Goal: Transaction & Acquisition: Purchase product/service

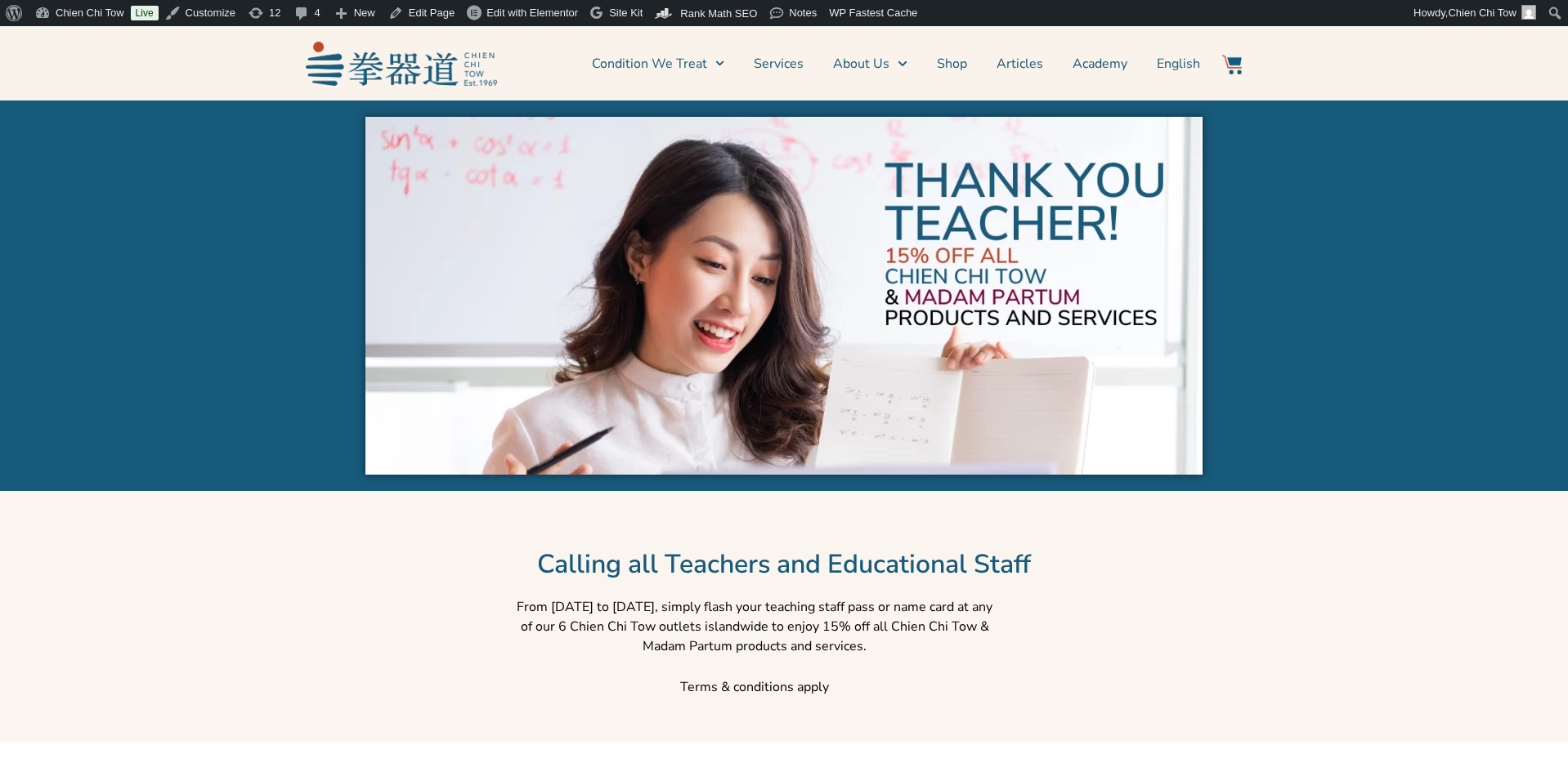
click at [485, 76] on img at bounding box center [400, 63] width 191 height 44
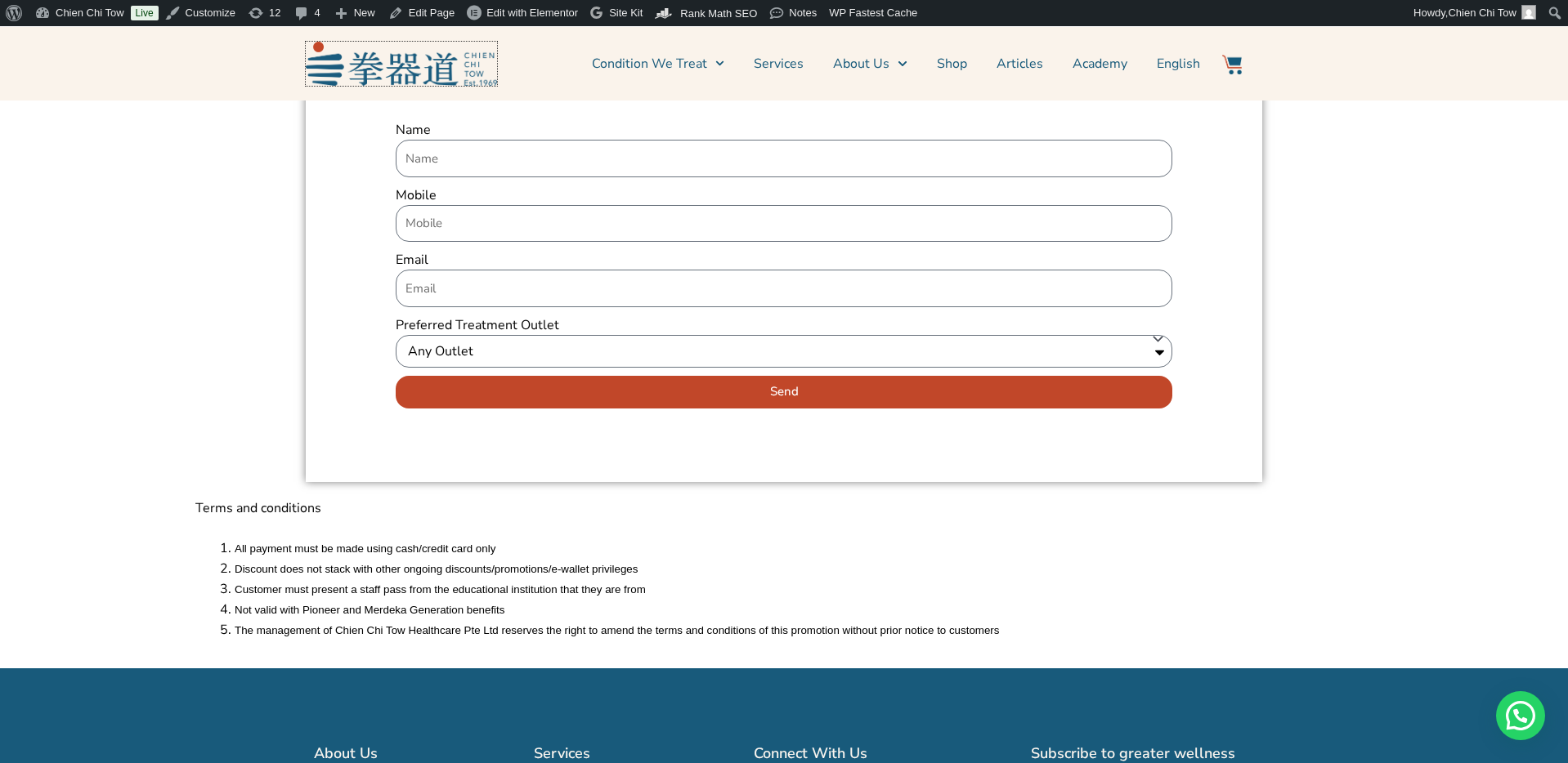
scroll to position [1898, 0]
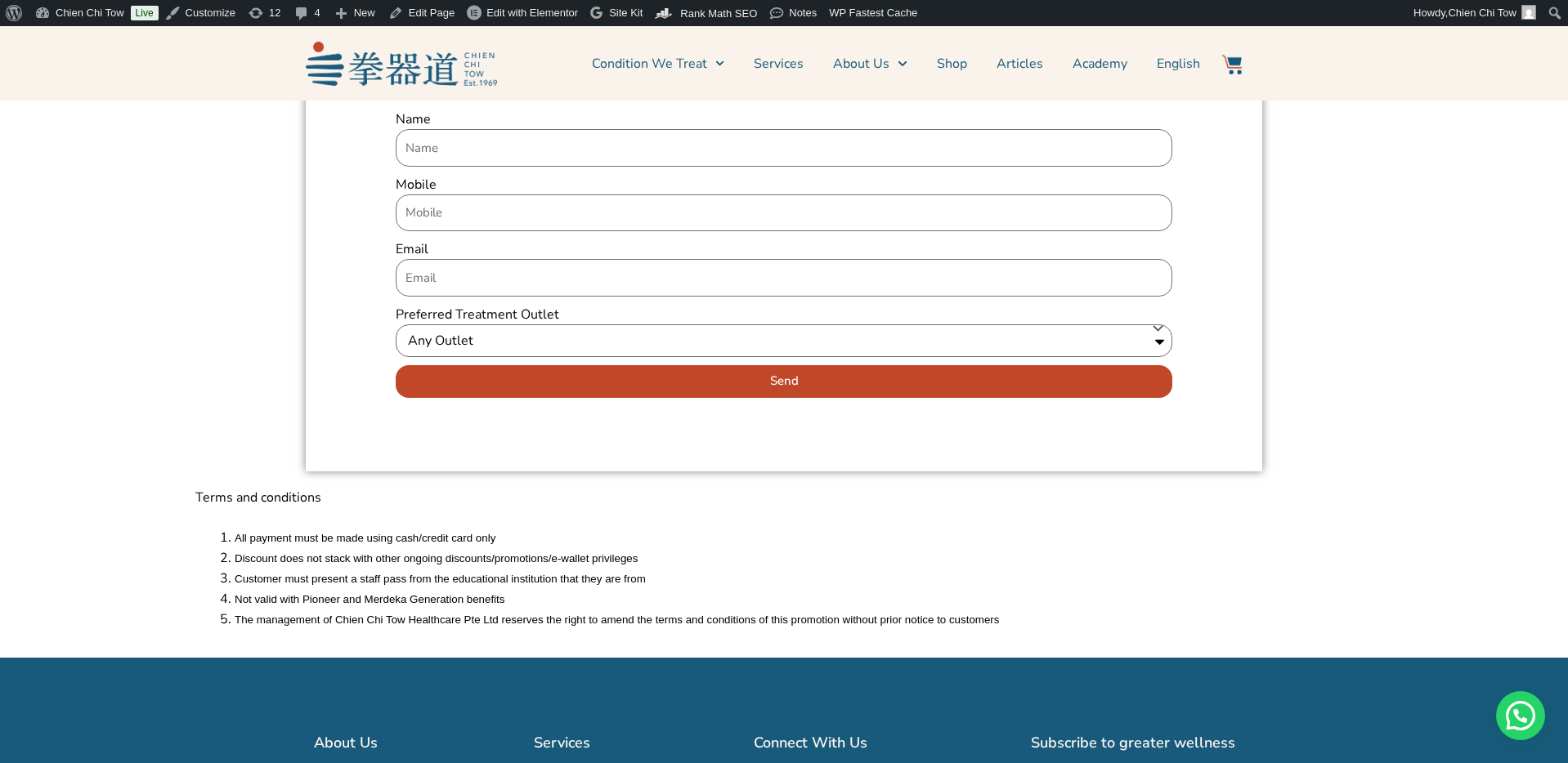
click at [1425, 544] on div "Terms and conditions All payment must be made using cash/credit card only Disco…" at bounding box center [784, 569] width 1568 height 179
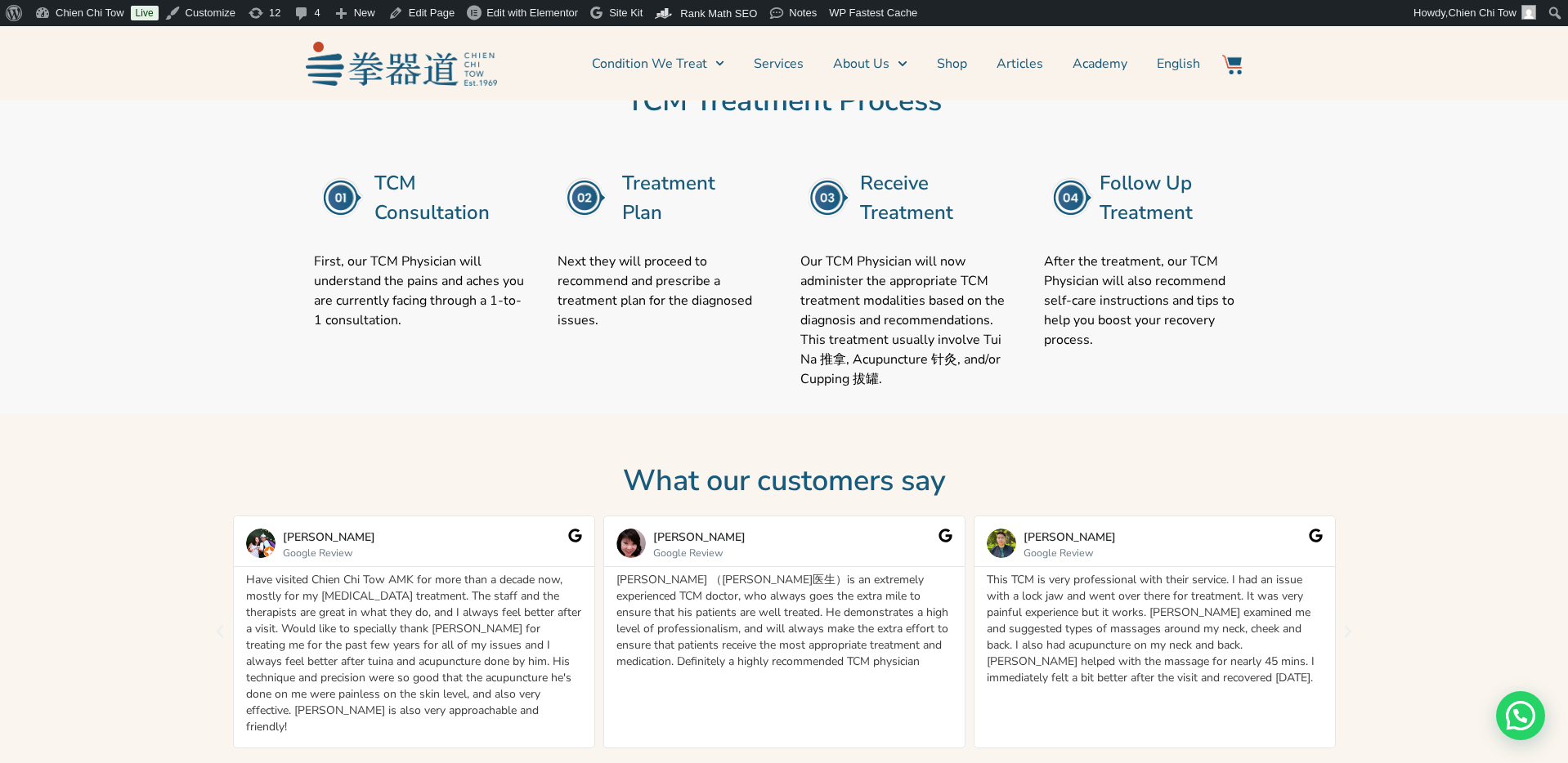
scroll to position [0, 0]
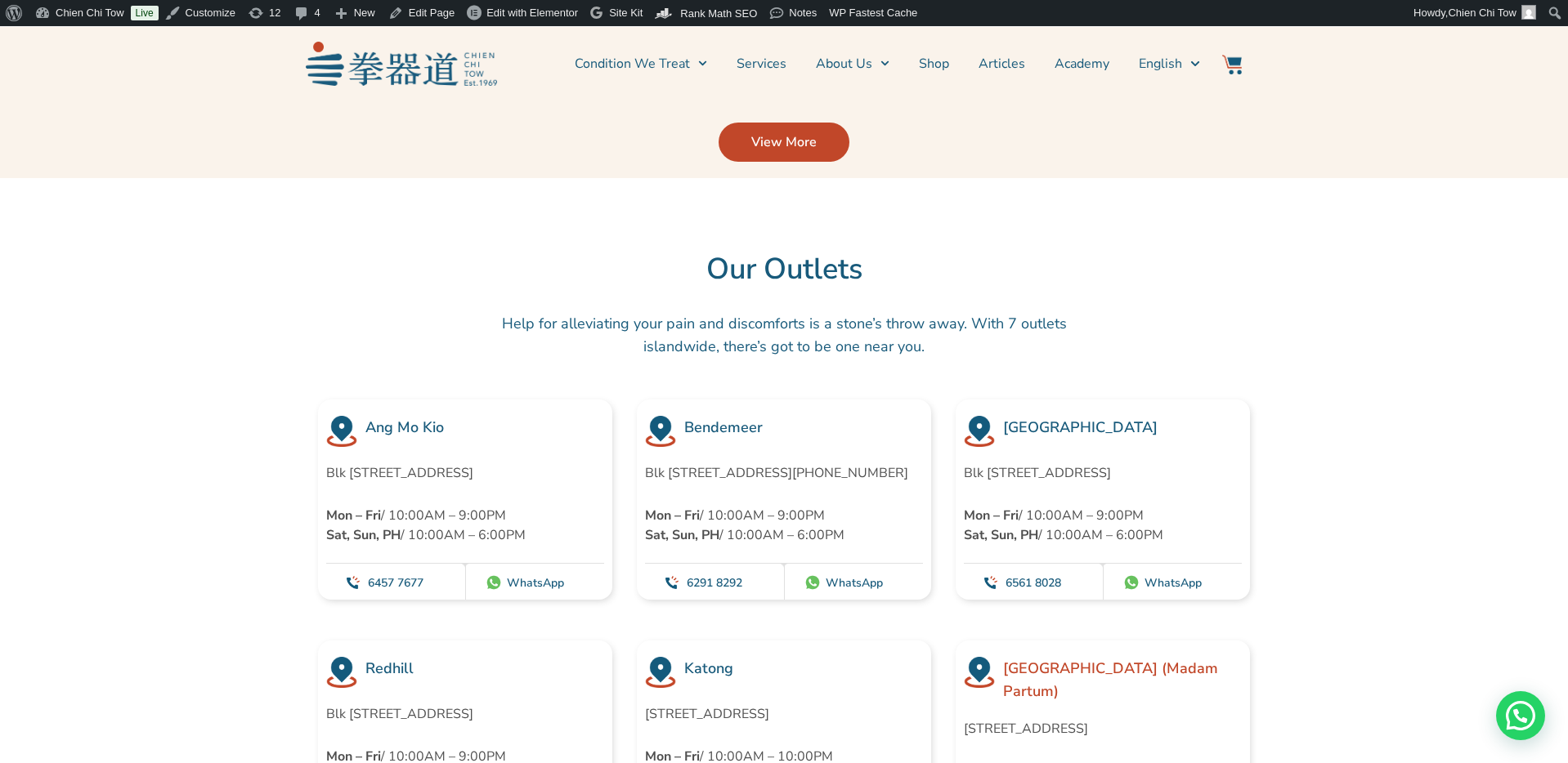
scroll to position [4499, 0]
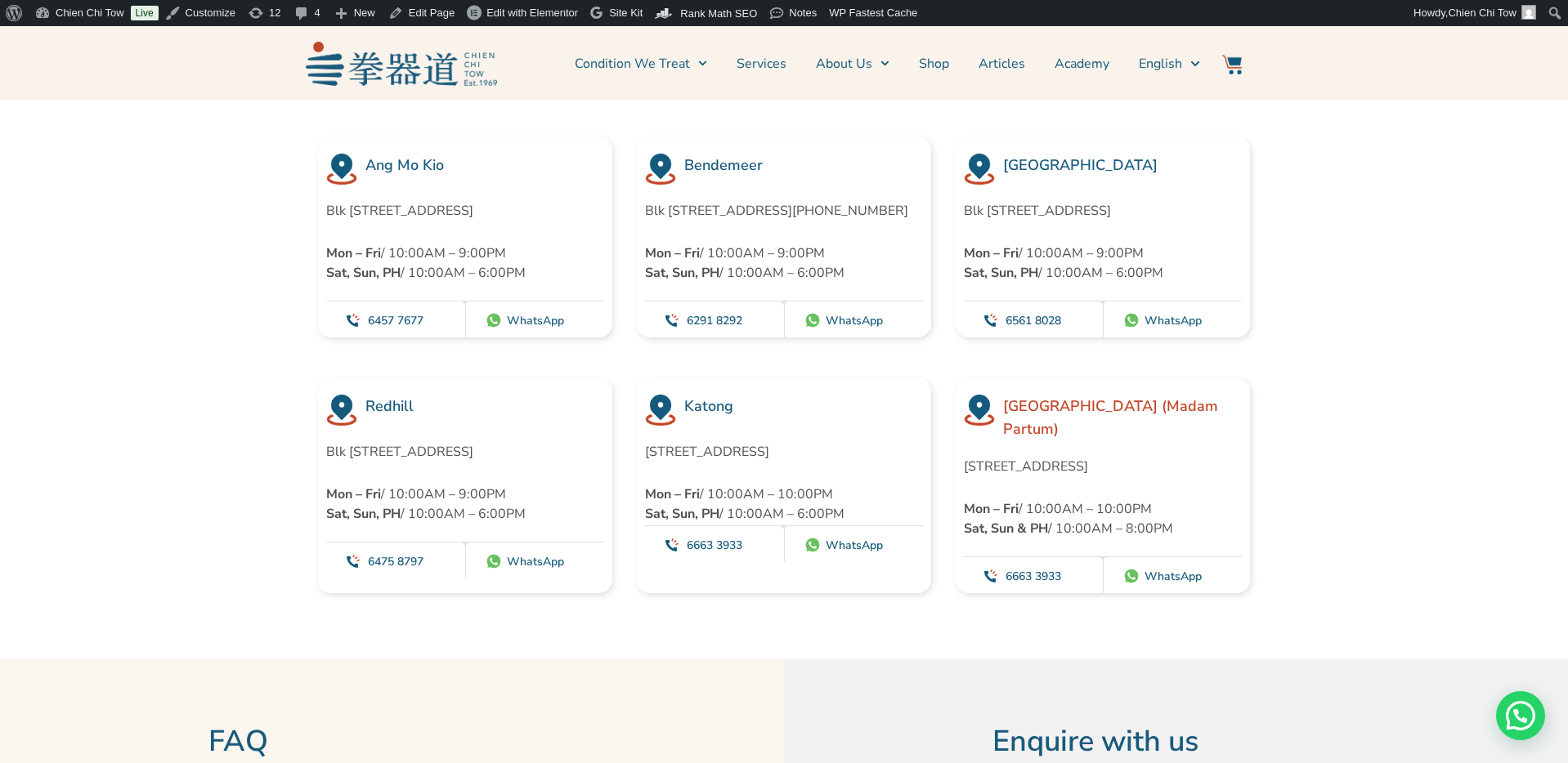
click at [1362, 238] on section "Ang Mo Kio Blk 452 Ang Mo Kio Avenue 10 #01-1783, Singapore 560452 Mon – Fri / …" at bounding box center [784, 238] width 1568 height 201
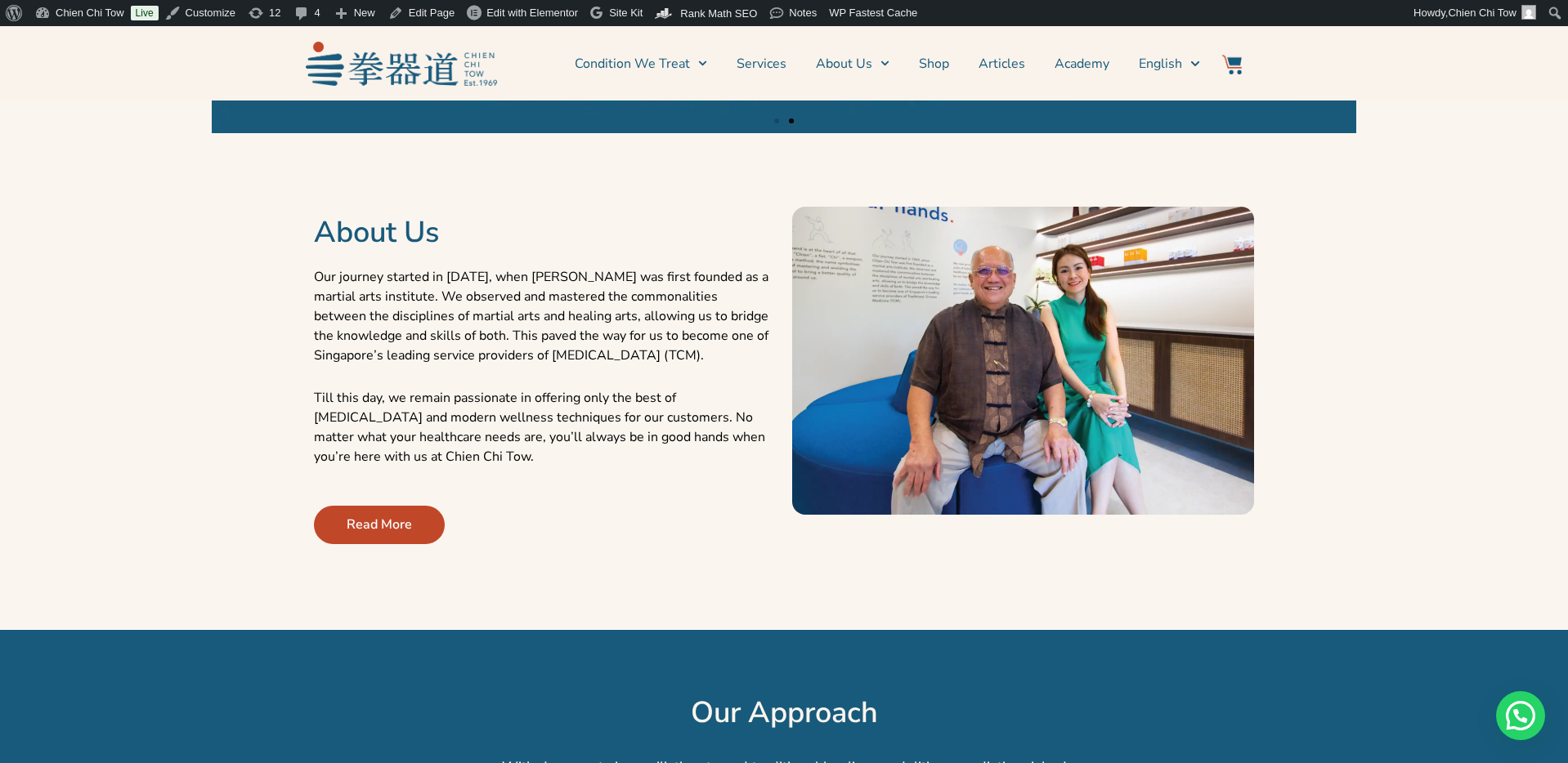
scroll to position [0, 0]
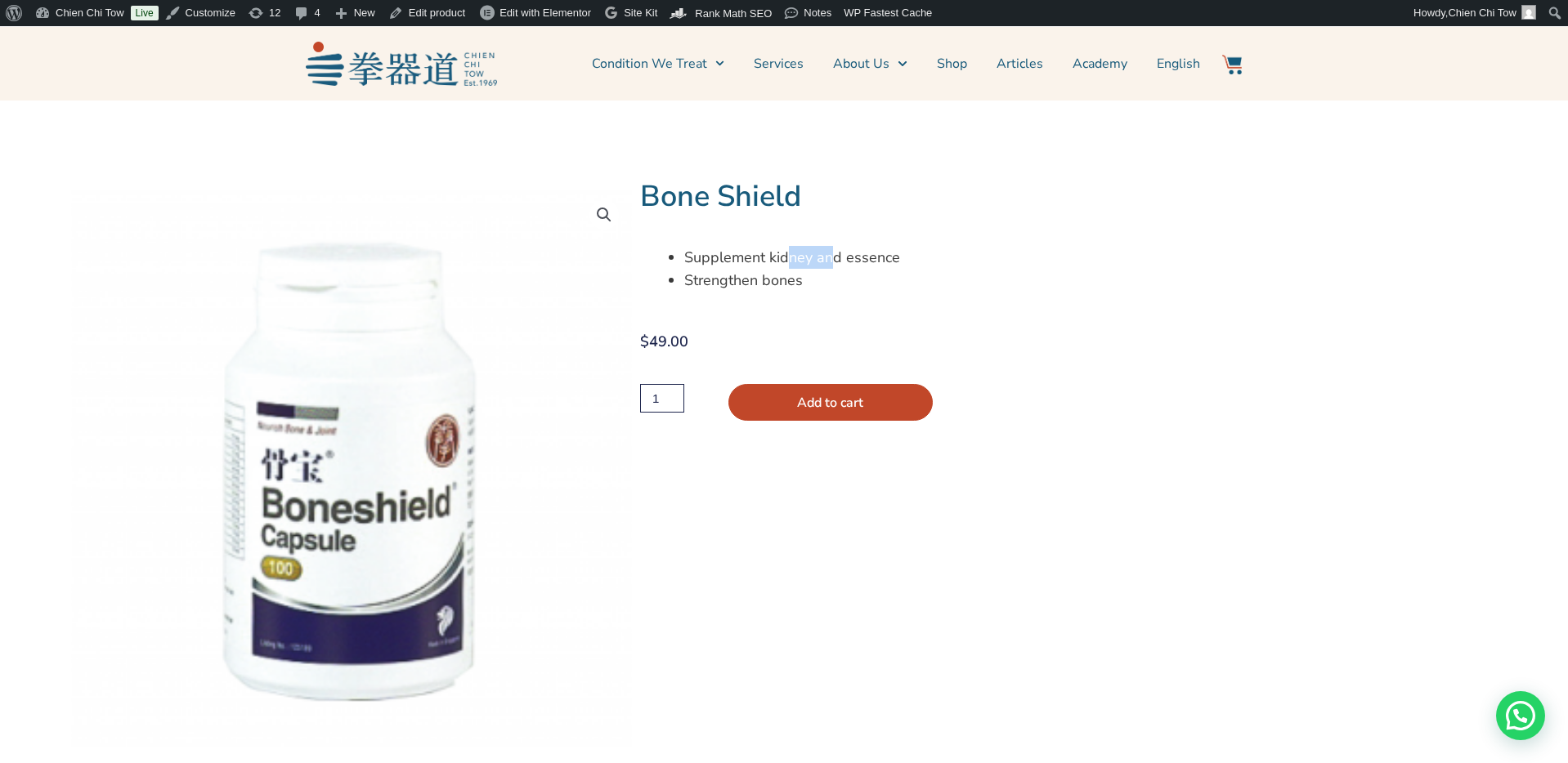
drag, startPoint x: 784, startPoint y: 253, endPoint x: 831, endPoint y: 258, distance: 47.3
click at [831, 258] on span "Supplement kidney and essence" at bounding box center [792, 257] width 216 height 19
click at [837, 258] on span "Supplement kidney and essence" at bounding box center [792, 257] width 216 height 19
click at [425, 19] on link "Edit product" at bounding box center [427, 13] width 90 height 26
click at [1237, 241] on div "Bone Shield Supplement kidney and essence Strengthen bones $ 49.00 Original pri…" at bounding box center [1072, 481] width 866 height 603
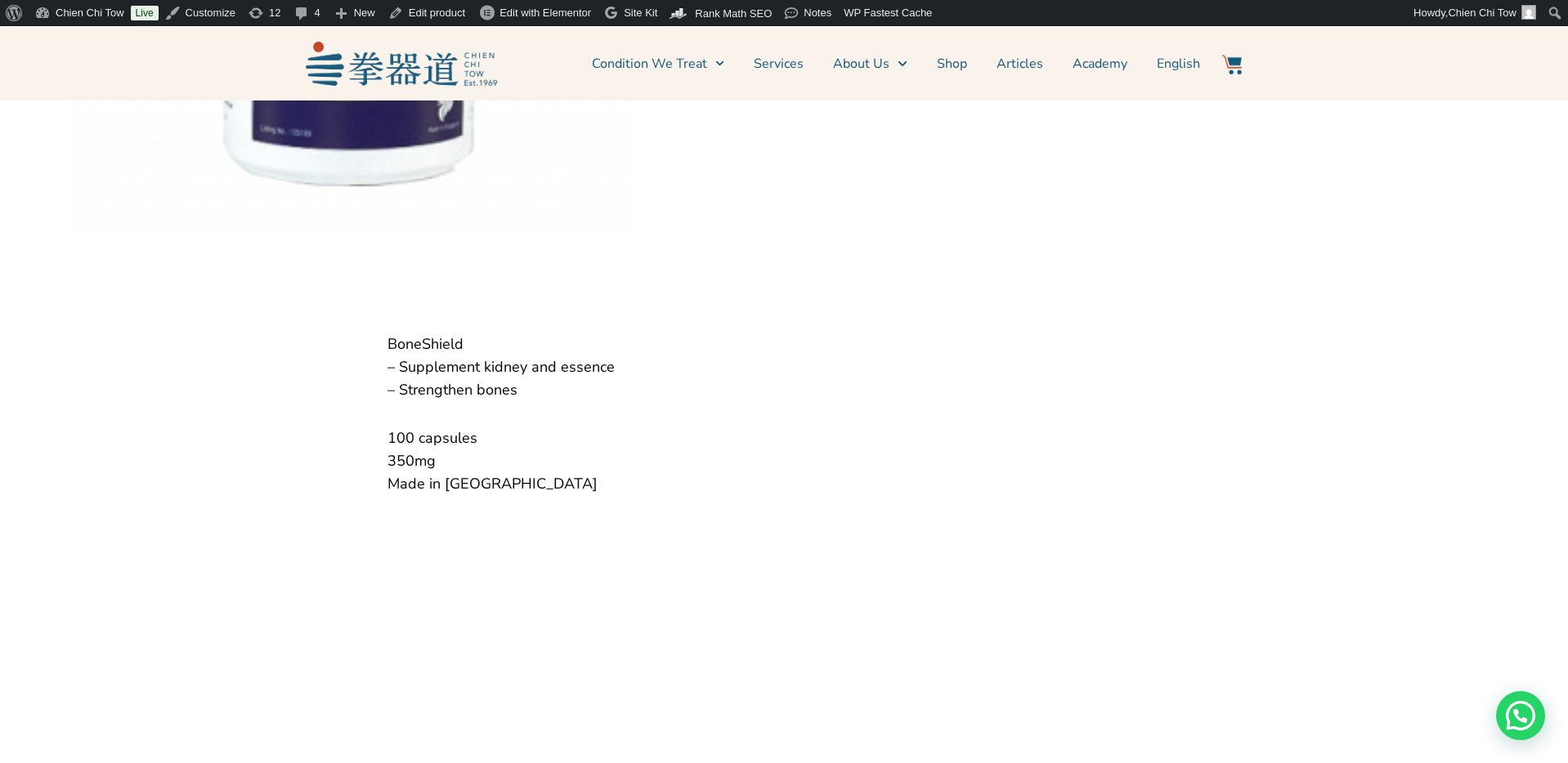
scroll to position [599, 0]
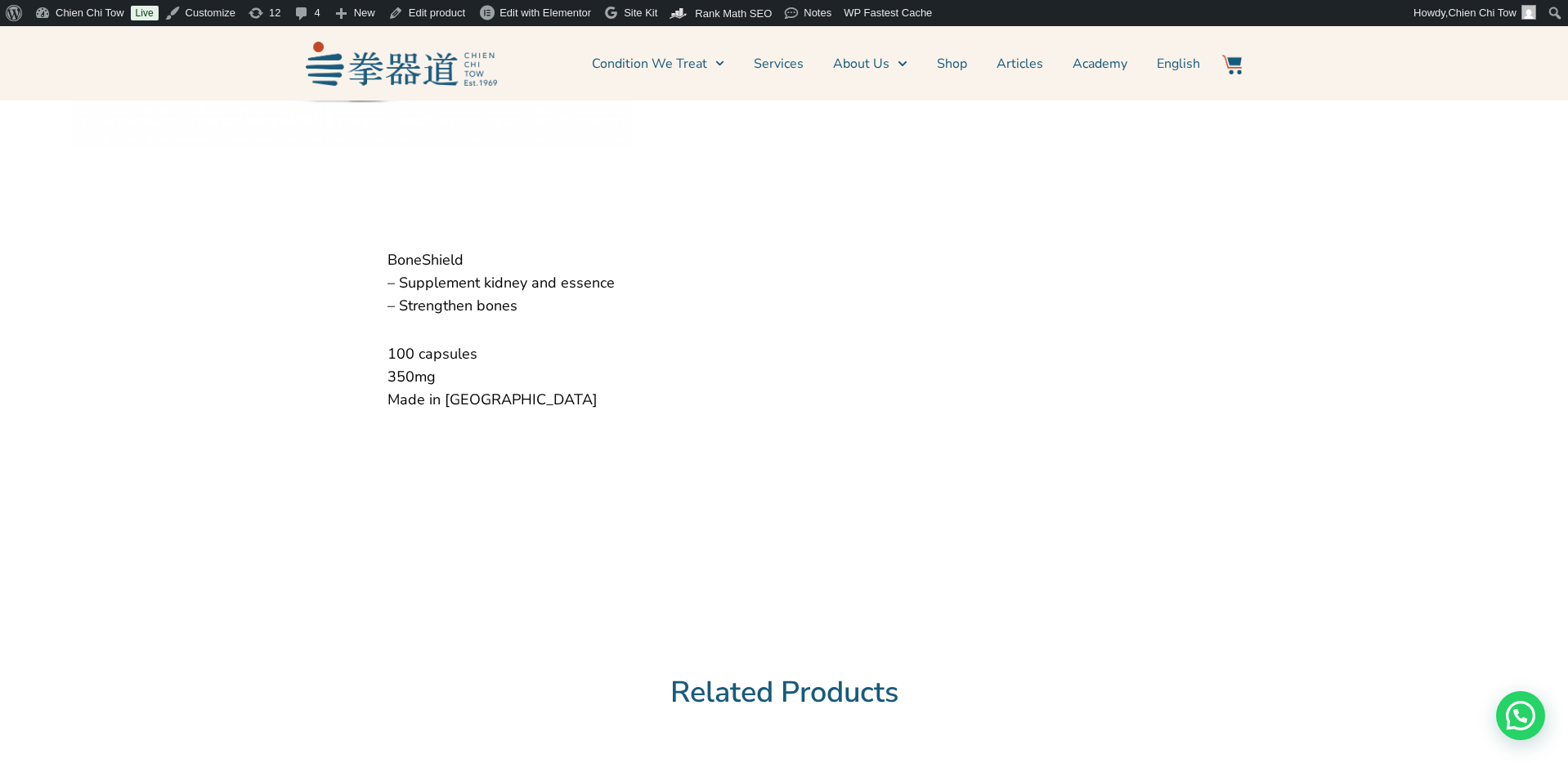
click at [1261, 333] on div "BoneShield – Supplement kidney and essence – Strengthen bones 100 capsules 350m…" at bounding box center [784, 343] width 1568 height 320
